Goal: Information Seeking & Learning: Check status

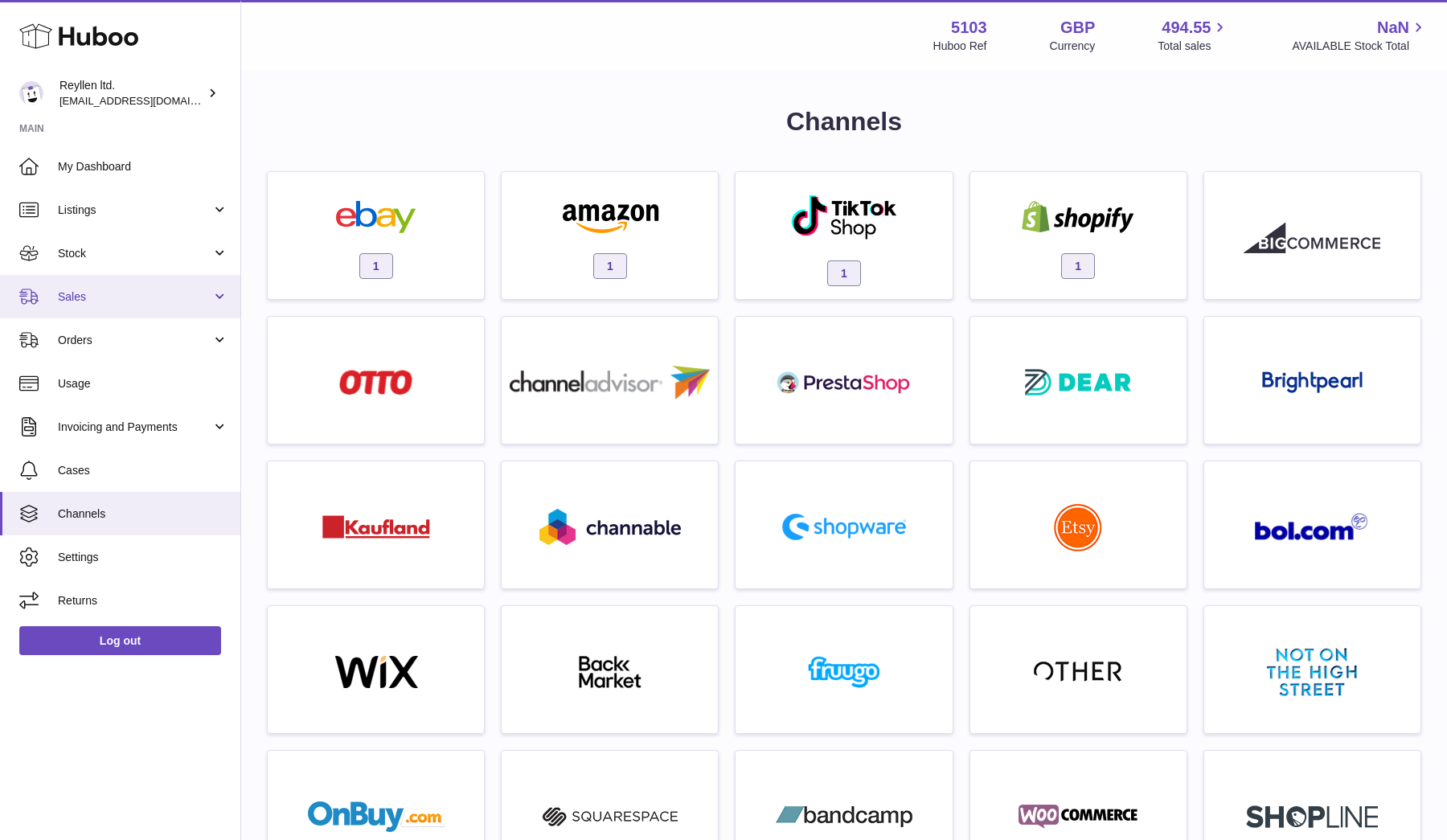
click at [93, 305] on link "Sales" at bounding box center [120, 297] width 240 height 43
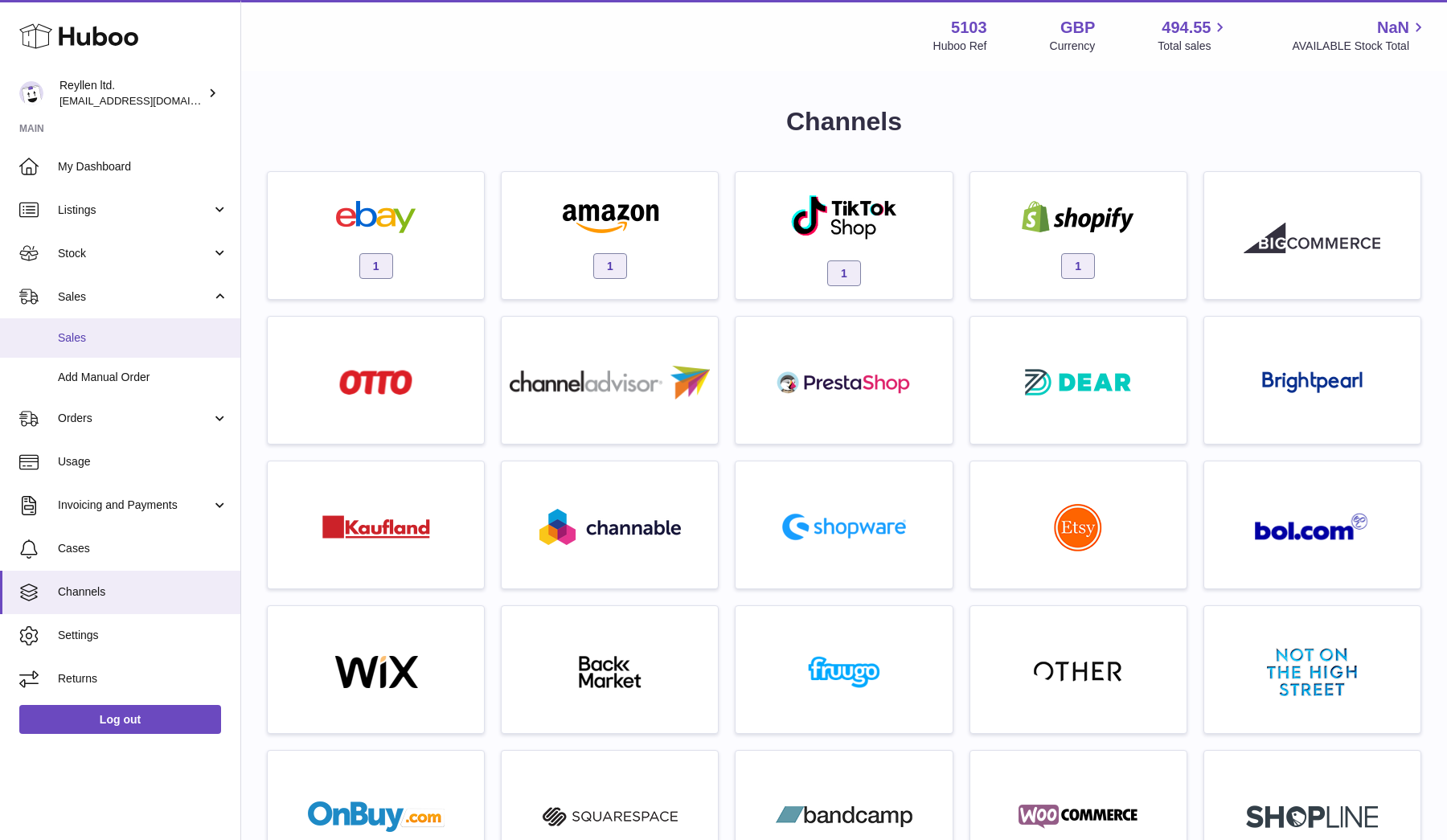
click at [93, 328] on link "Sales" at bounding box center [120, 338] width 240 height 39
click at [118, 333] on span "Sales" at bounding box center [143, 338] width 170 height 15
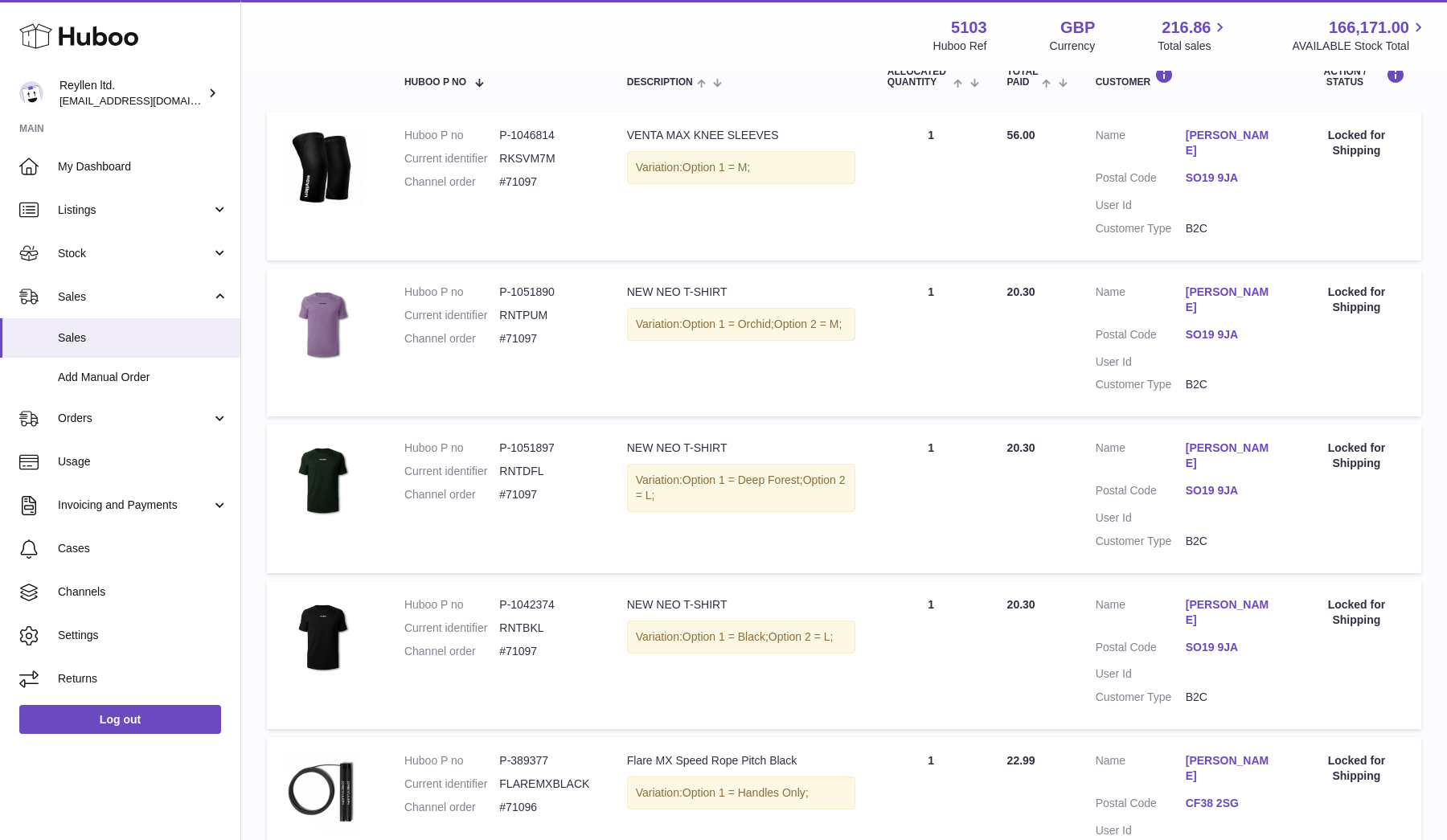
scroll to position [322, 0]
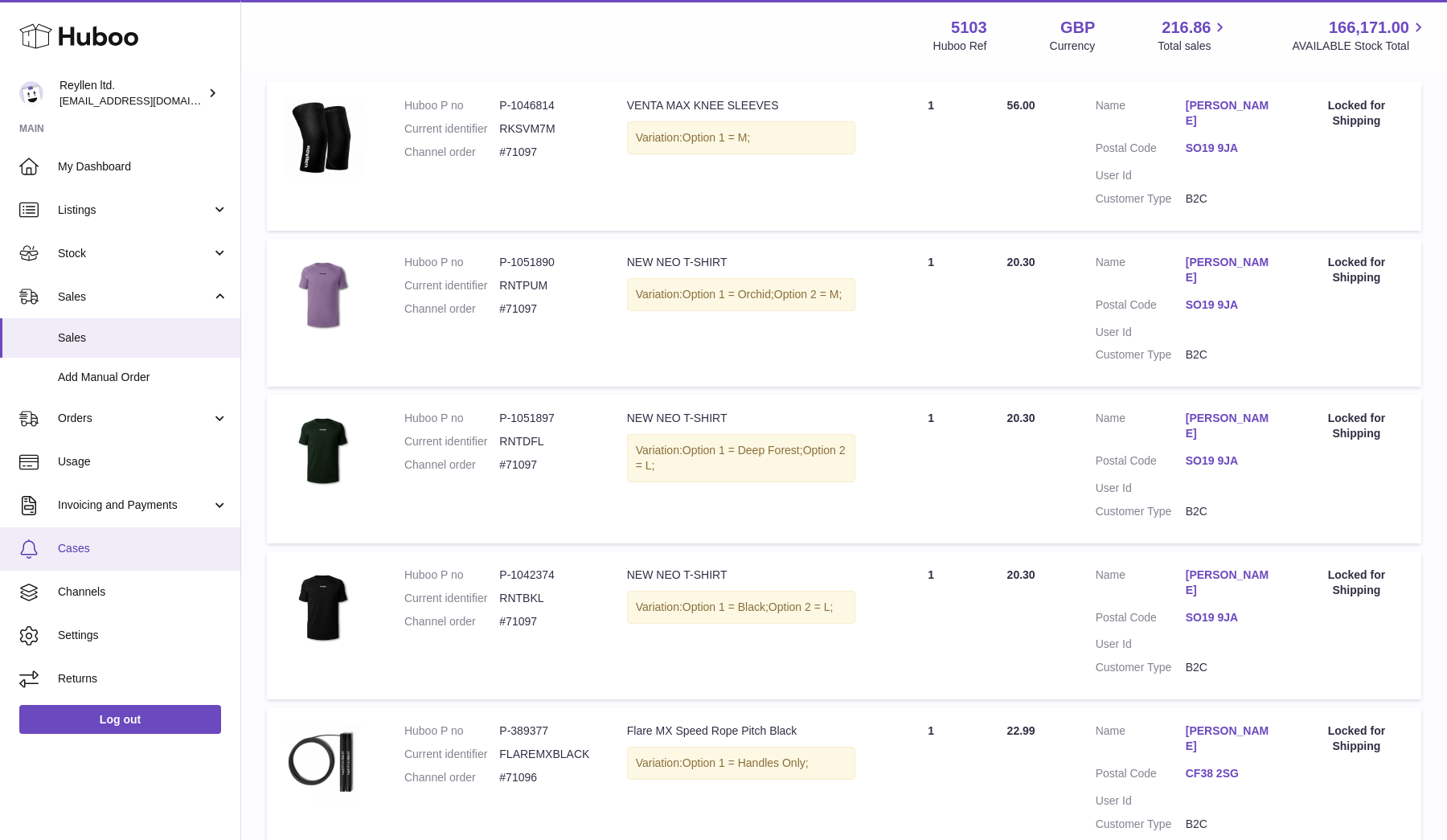
click at [100, 550] on span "Cases" at bounding box center [143, 548] width 170 height 15
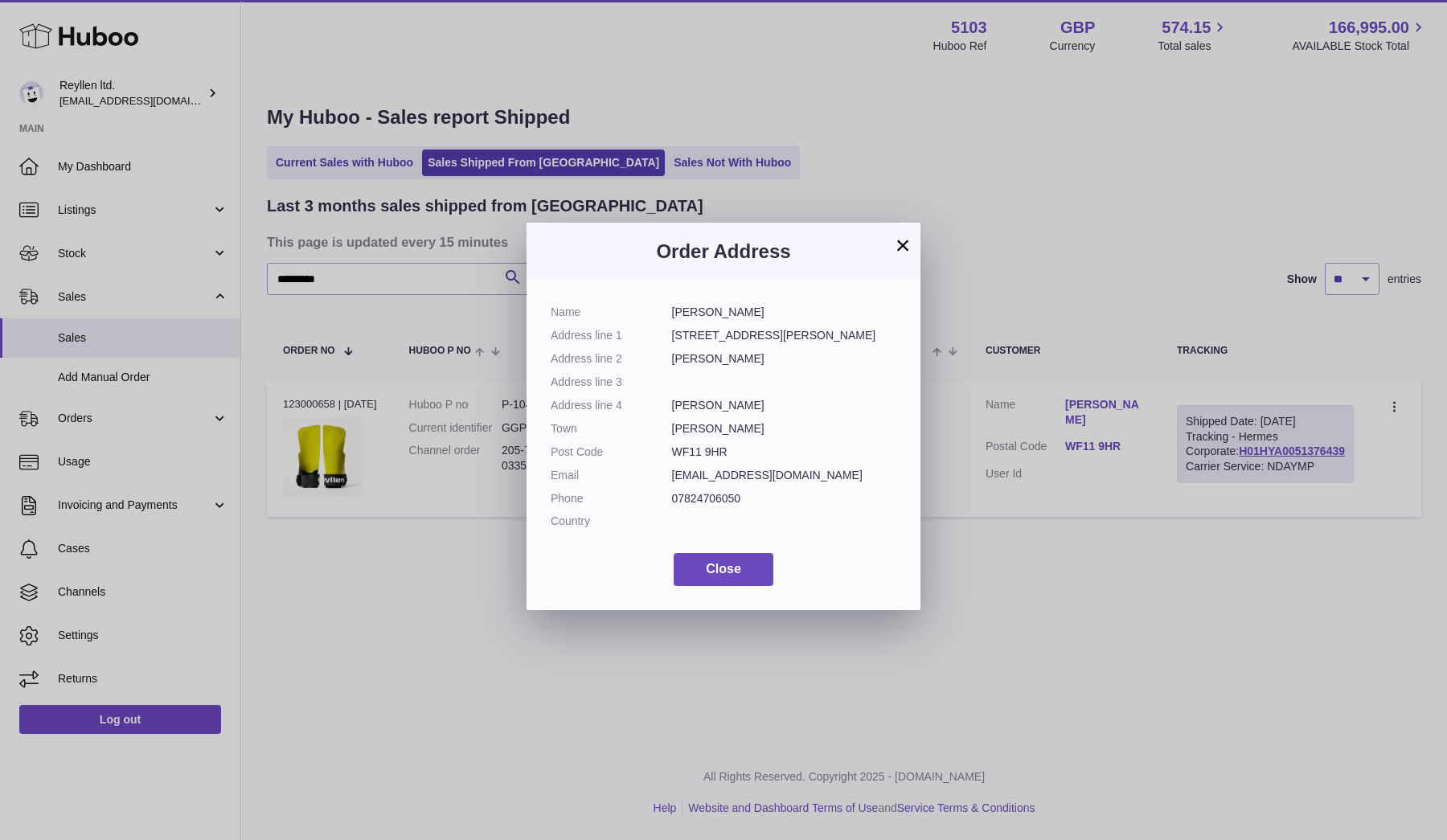
click at [433, 438] on div "× Order Address Name Sam Horne Address line 1 7 QUEEN MARGARETS DRIVE Address l…" at bounding box center [724, 420] width 1447 height 840
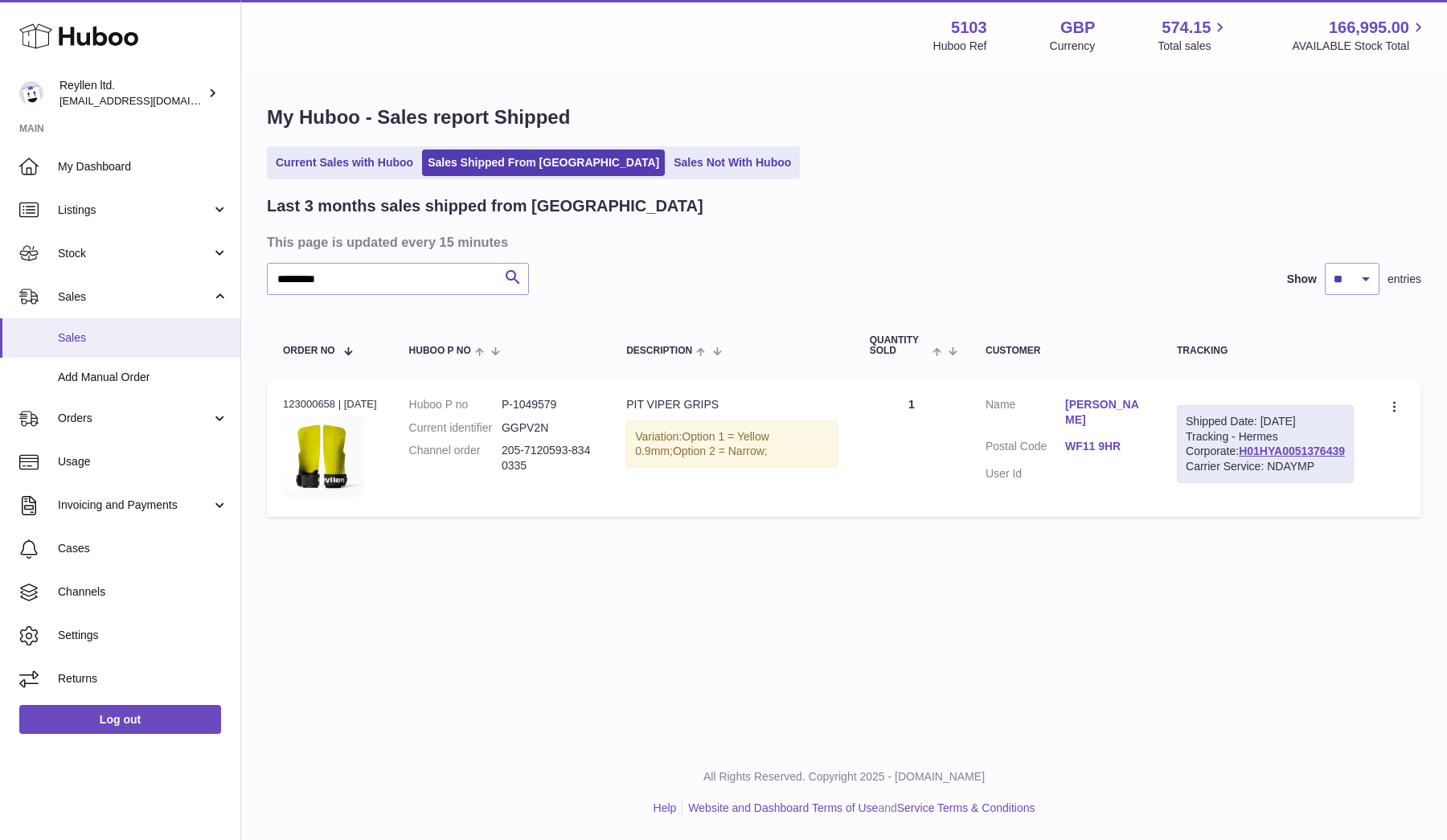
click at [56, 333] on link "Sales" at bounding box center [120, 338] width 240 height 39
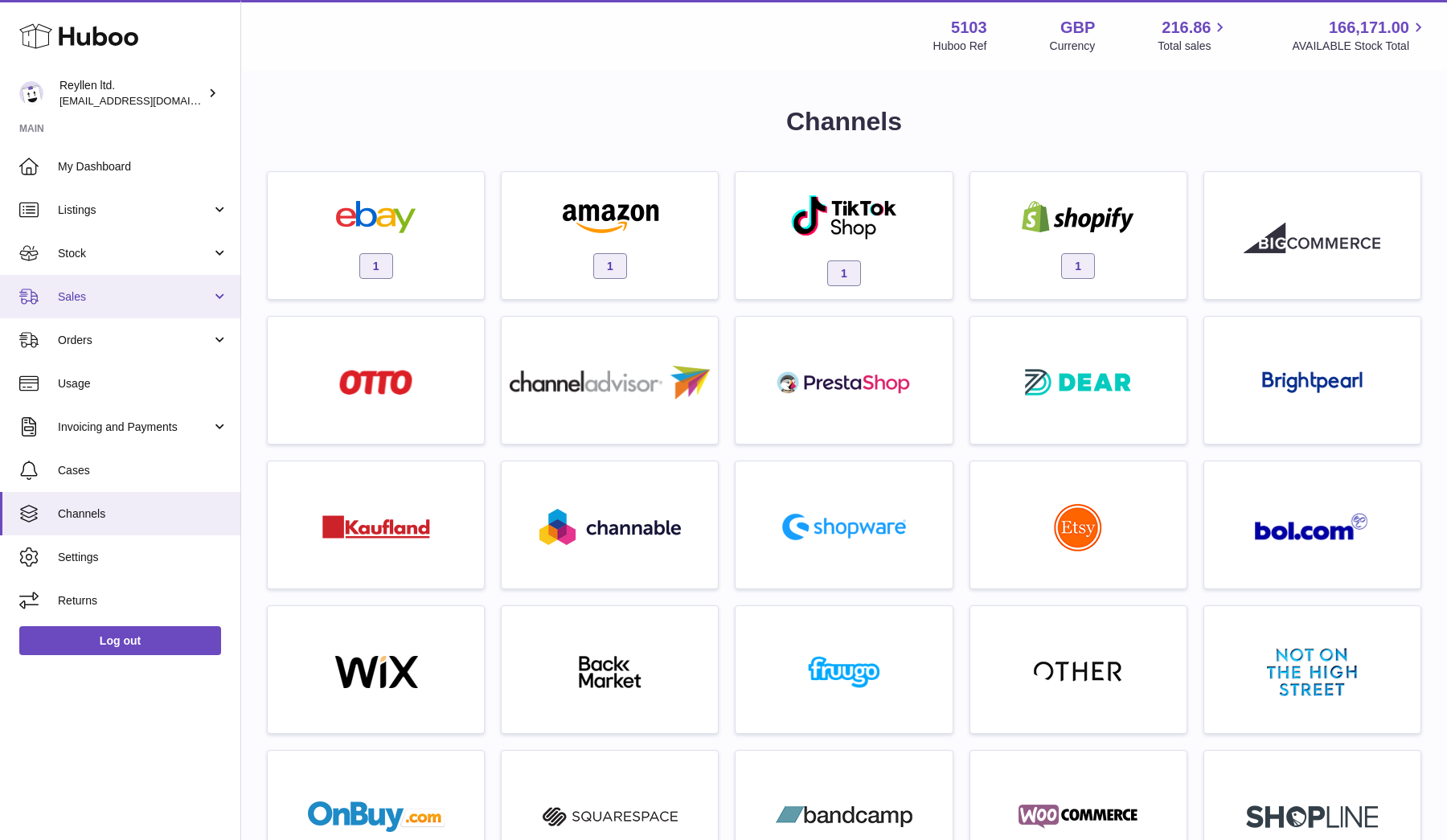
click at [93, 292] on span "Sales" at bounding box center [134, 297] width 153 height 15
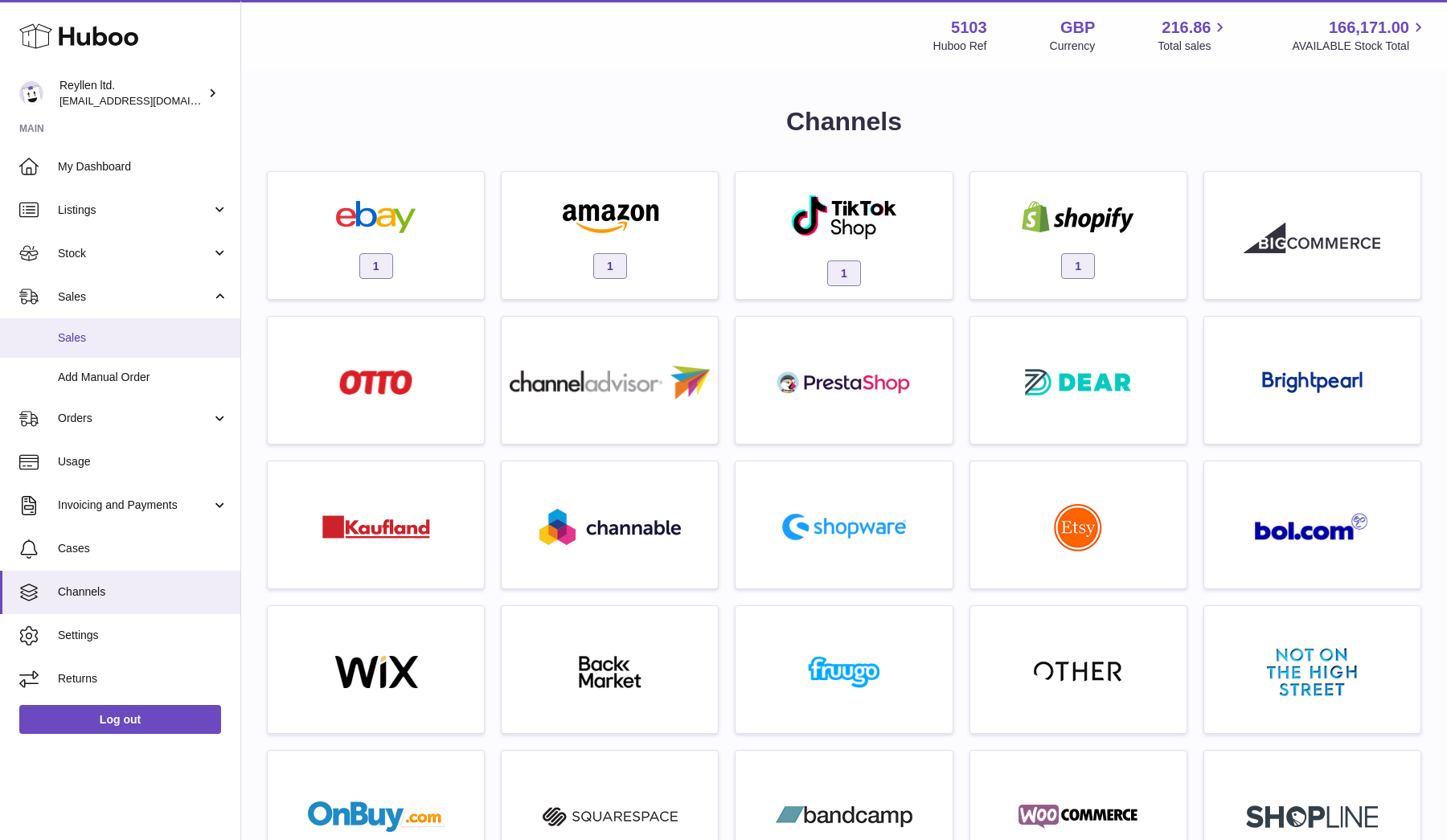
click at [93, 325] on link "Sales" at bounding box center [120, 338] width 240 height 39
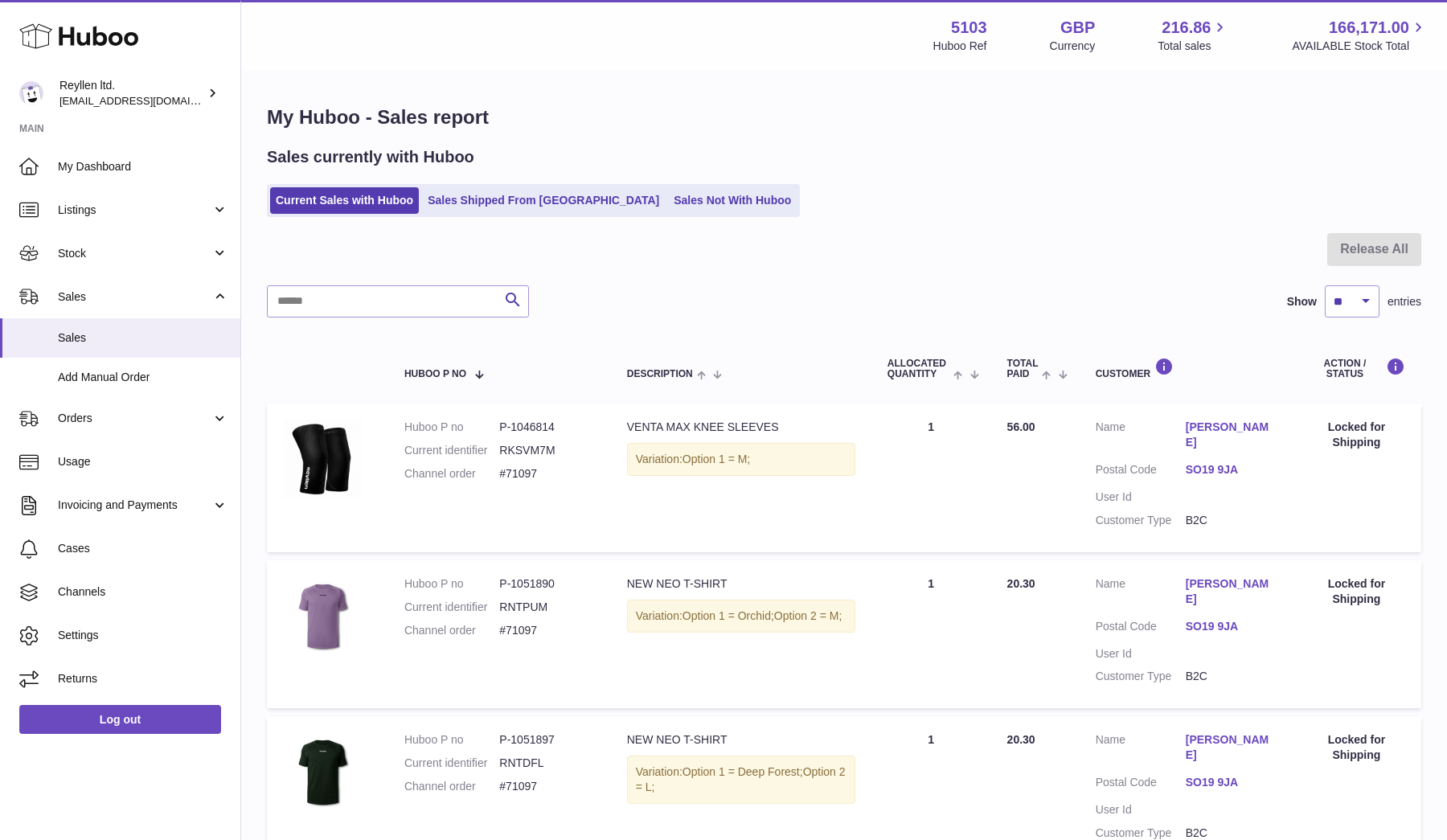
click at [1210, 462] on link "SO19 9JA" at bounding box center [1230, 469] width 90 height 15
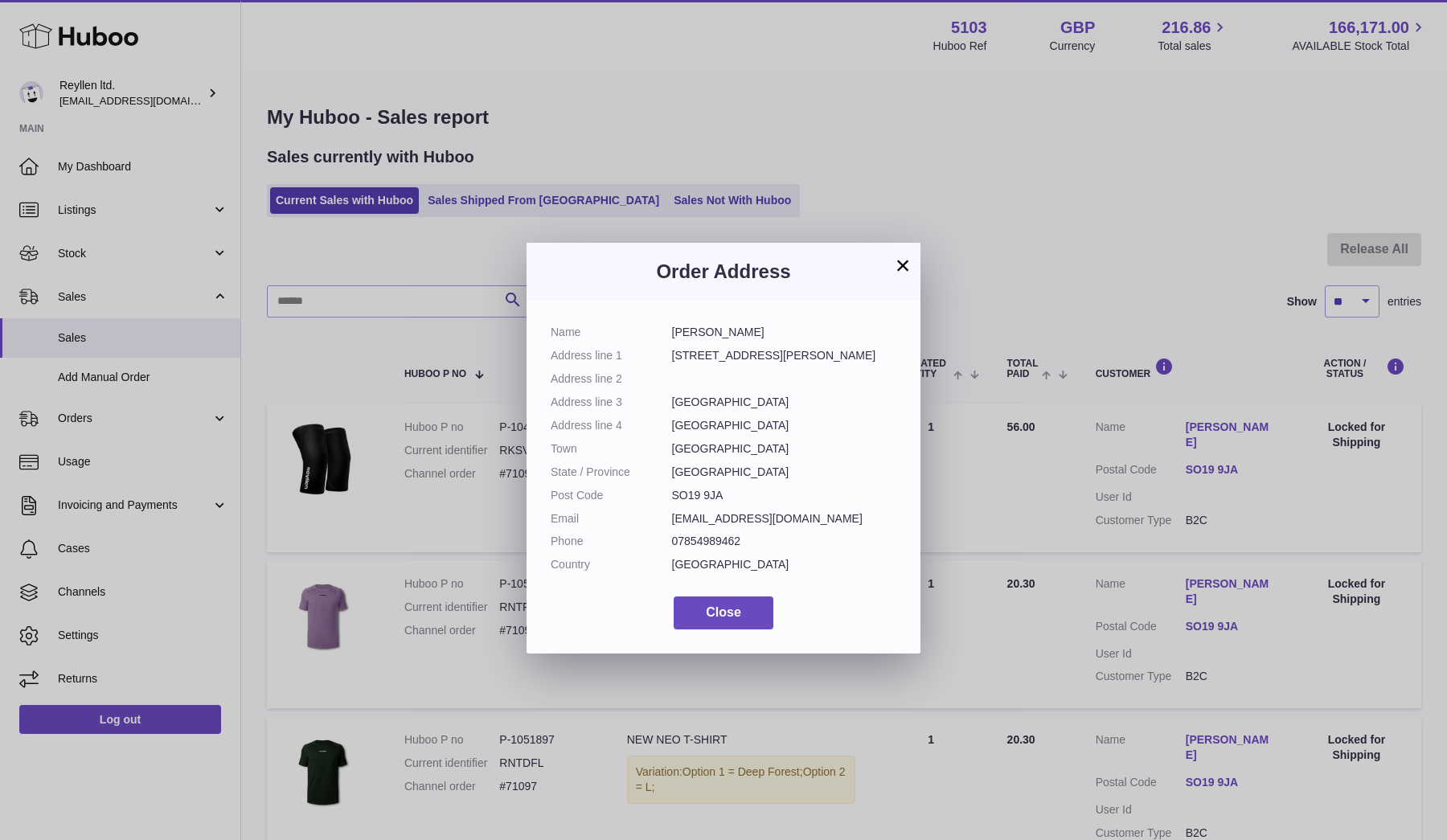
click at [902, 265] on button "×" at bounding box center [902, 265] width 19 height 19
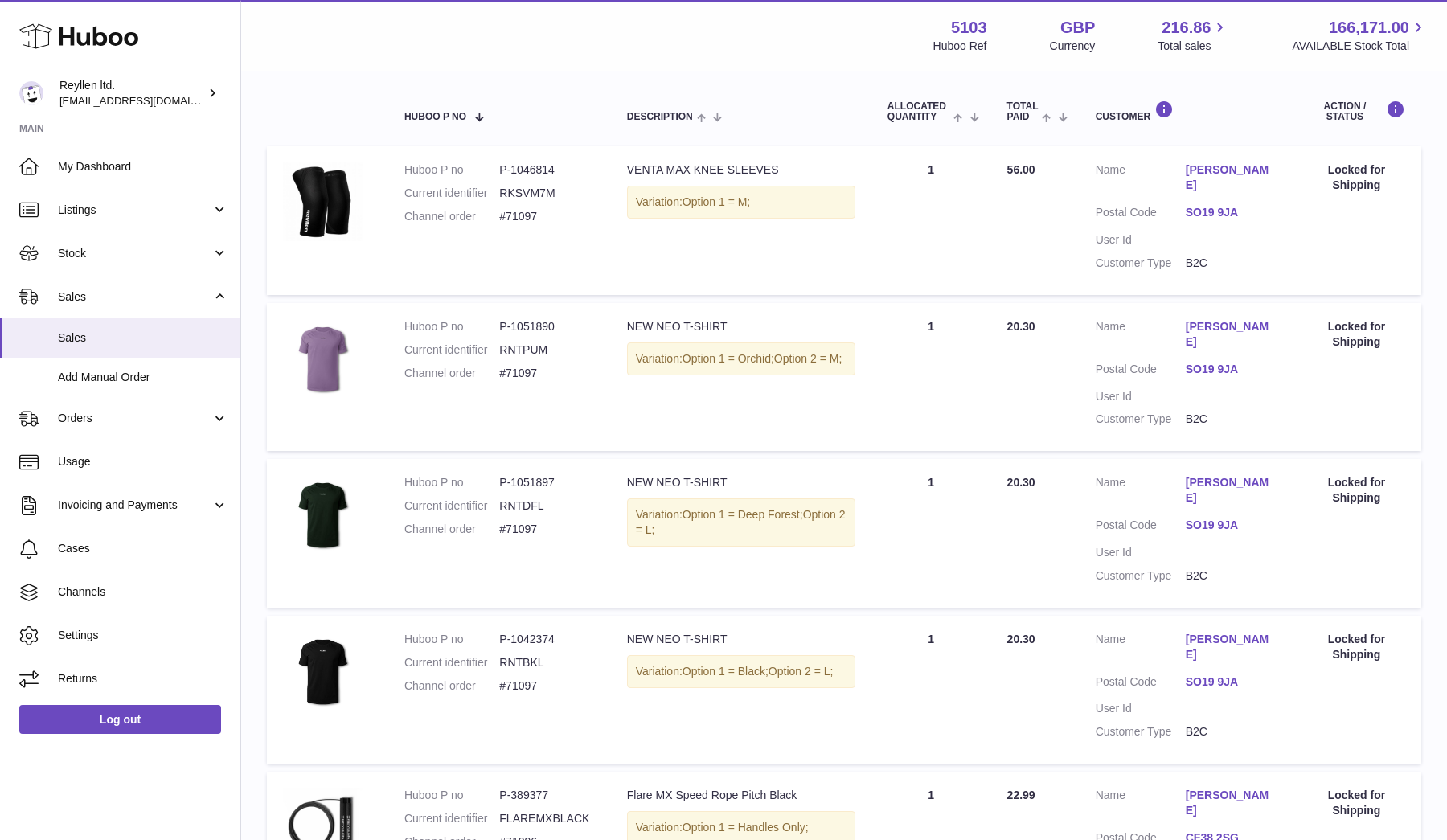
scroll to position [256, 0]
click at [78, 547] on span "Cases" at bounding box center [143, 548] width 170 height 15
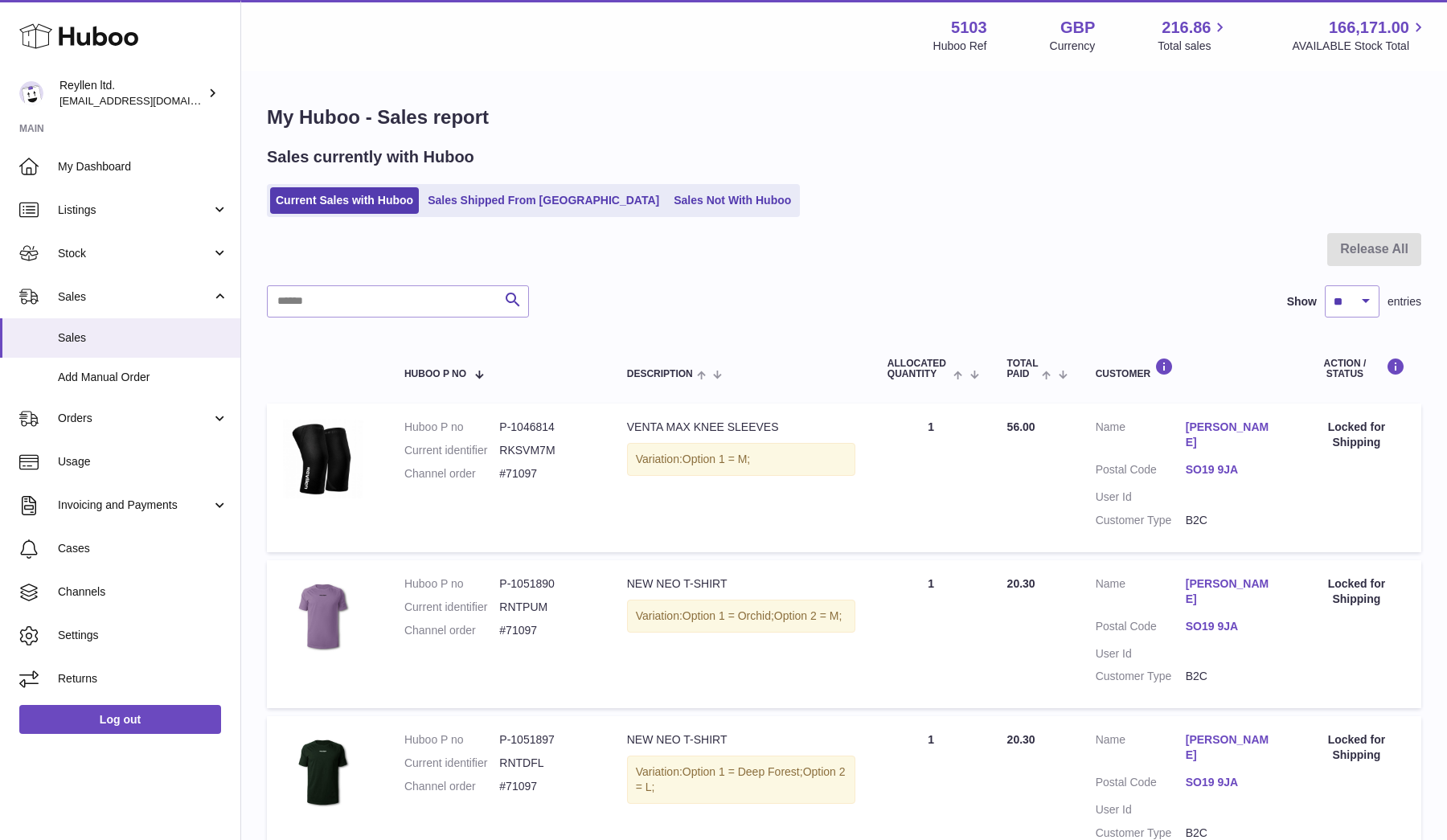
click at [527, 467] on dd "#71097" at bounding box center [547, 473] width 95 height 15
drag, startPoint x: 503, startPoint y: 466, endPoint x: 549, endPoint y: 466, distance: 46.0
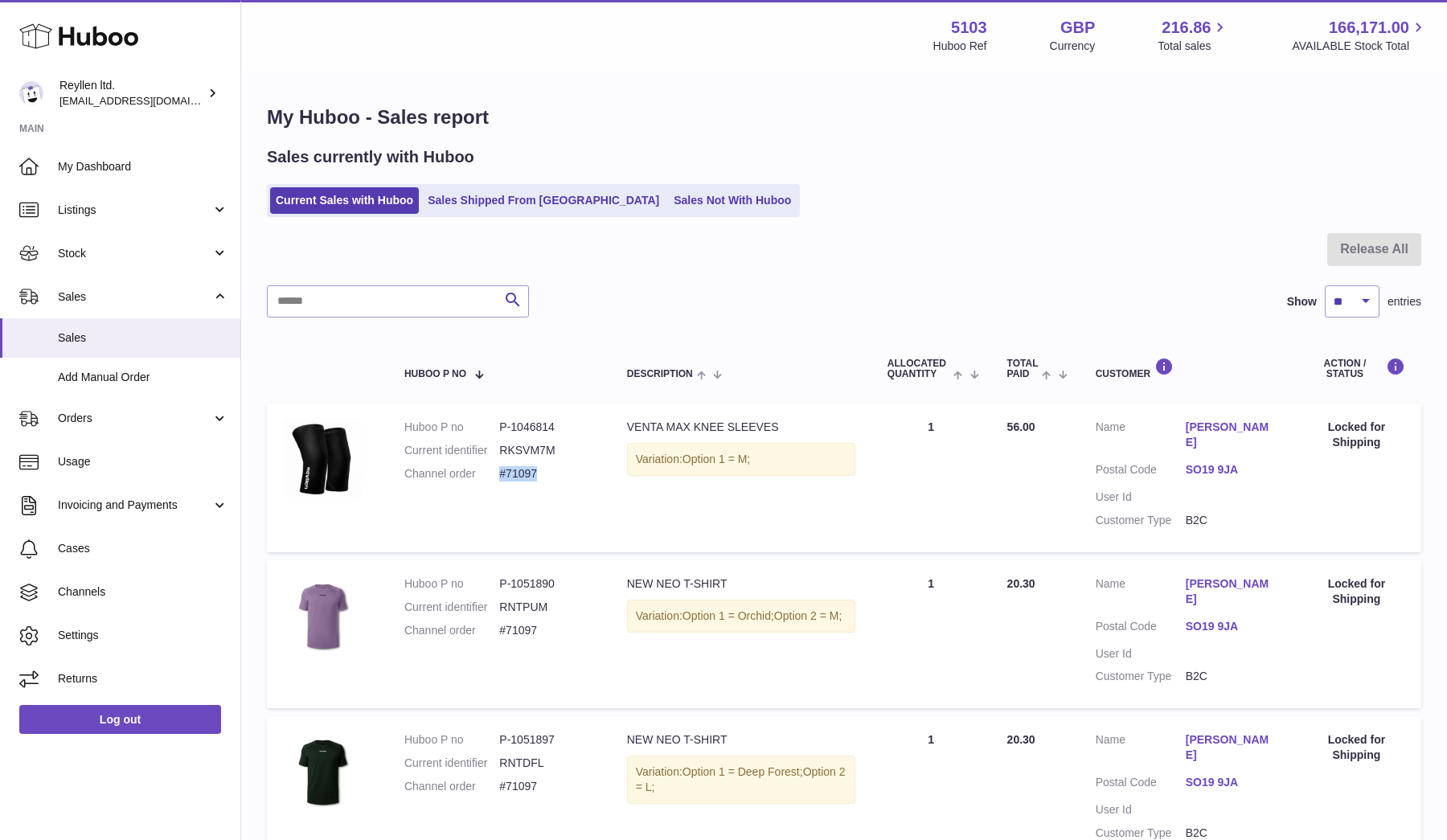
click at [549, 466] on dd "#71097" at bounding box center [547, 473] width 95 height 15
copy dd "#71097"
